Goal: Subscribe to service/newsletter

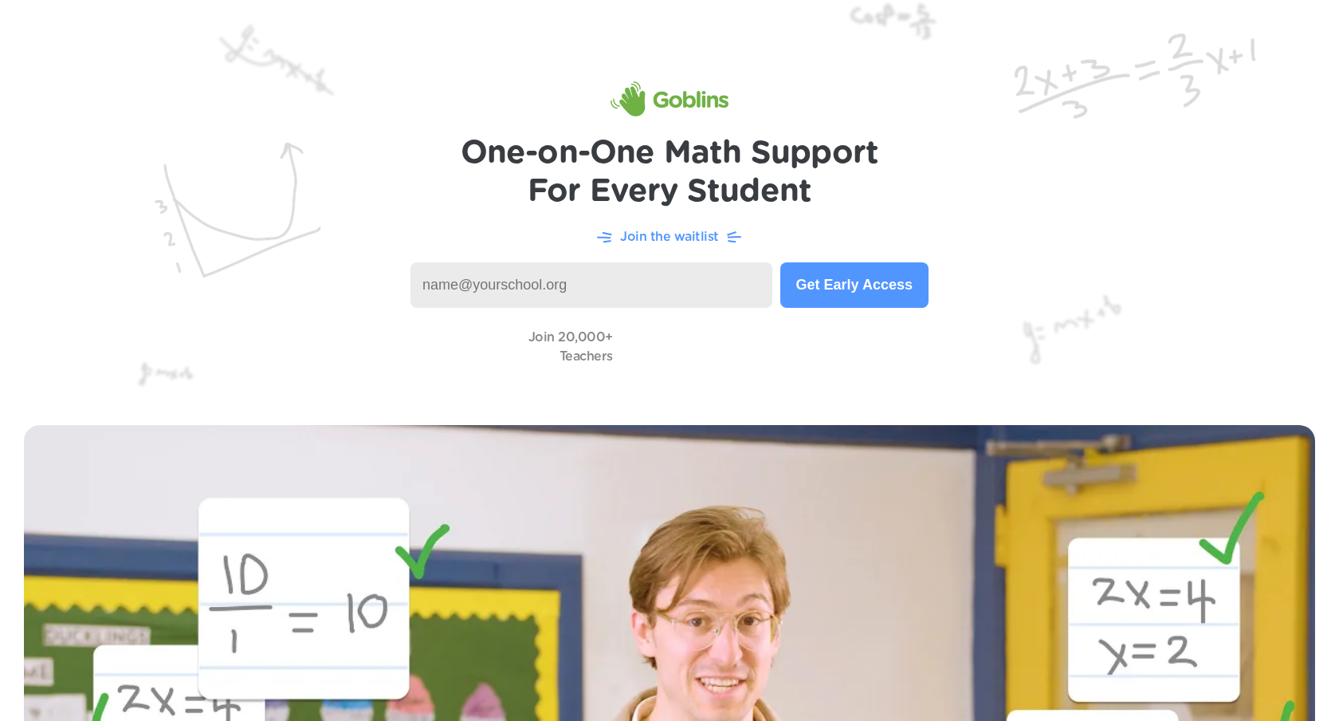
click at [637, 275] on input at bounding box center [592, 284] width 362 height 45
type input "[EMAIL_ADDRESS][DOMAIN_NAME]"
type button "Join"
click at [855, 284] on button "Get Early Access" at bounding box center [855, 284] width 148 height 45
